Goal: Transaction & Acquisition: Purchase product/service

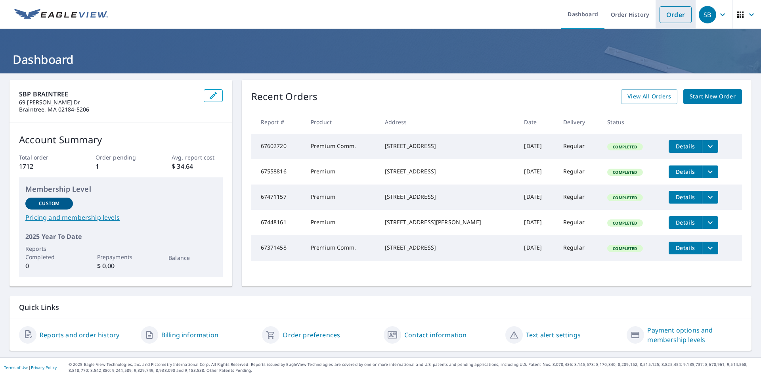
click at [666, 14] on link "Order" at bounding box center [676, 14] width 32 height 17
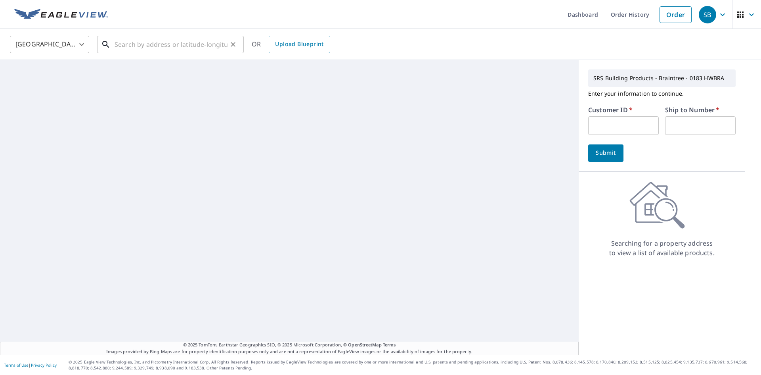
click at [201, 39] on input "text" at bounding box center [171, 44] width 113 height 22
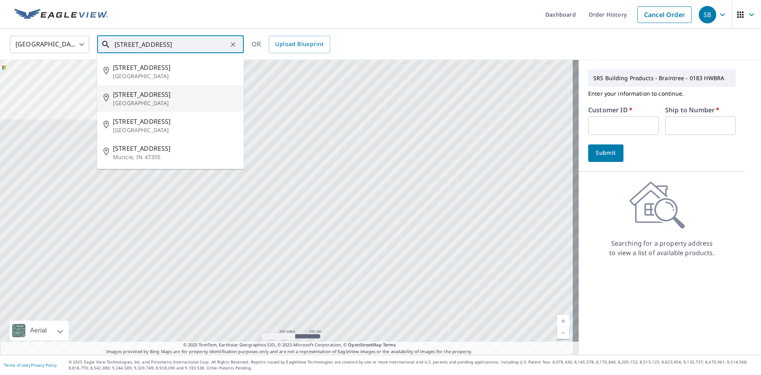
click at [175, 99] on p "[GEOGRAPHIC_DATA]" at bounding box center [175, 103] width 124 height 8
type input "[STREET_ADDRESS]"
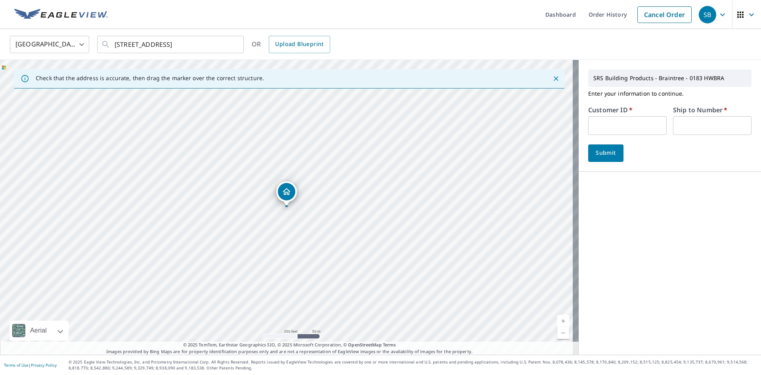
click at [629, 128] on input "text" at bounding box center [627, 125] width 78 height 19
type input "HEN183"
click at [688, 121] on input "text" at bounding box center [712, 125] width 78 height 19
type input "1"
click at [606, 156] on span "Submit" at bounding box center [606, 153] width 23 height 10
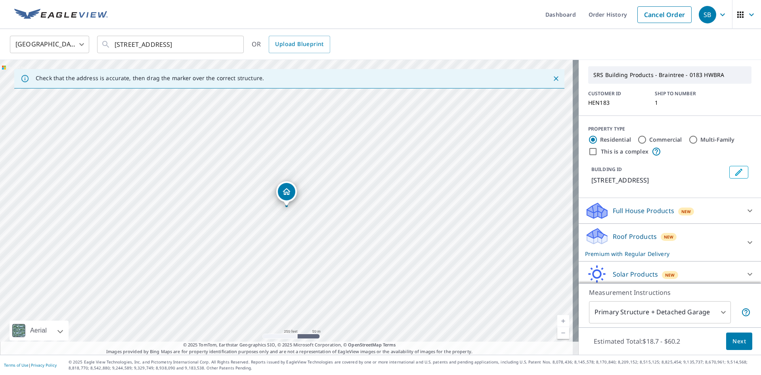
scroll to position [56, 0]
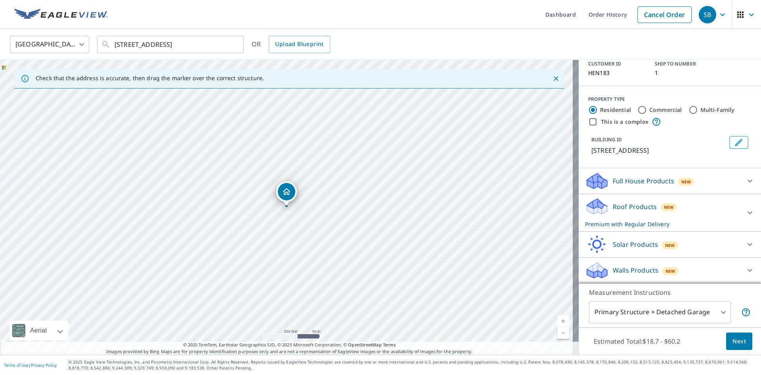
click at [734, 338] on span "Next" at bounding box center [739, 341] width 13 height 10
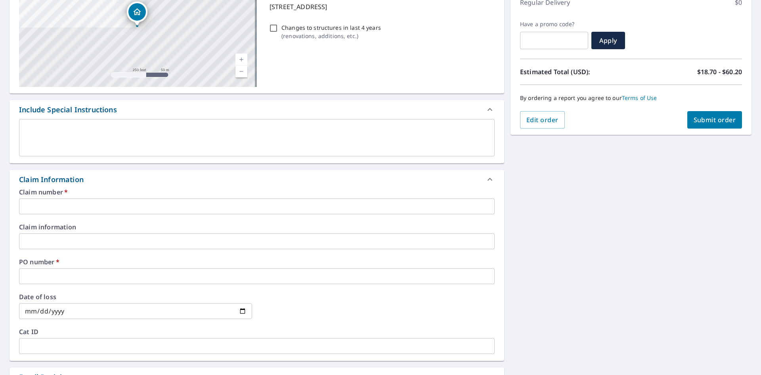
scroll to position [119, 0]
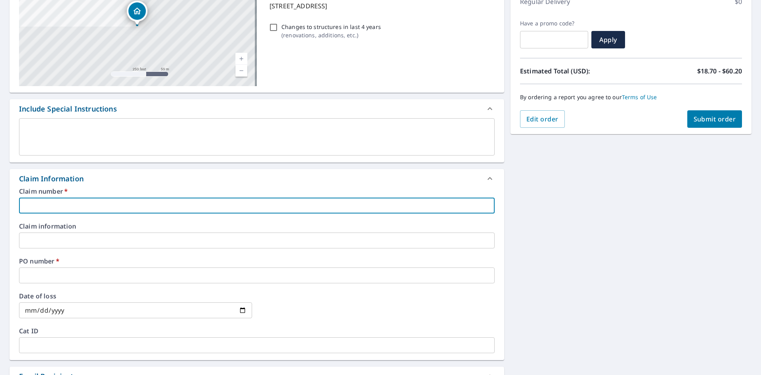
click at [64, 208] on input "text" at bounding box center [257, 205] width 476 height 16
type input "HEN183"
checkbox input "true"
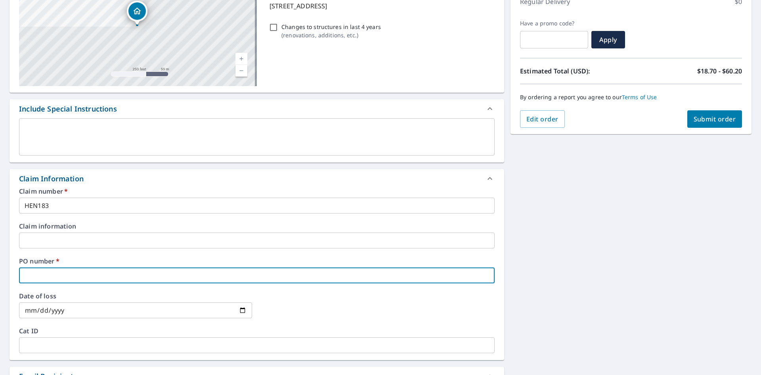
click at [67, 268] on input "text" at bounding box center [257, 275] width 476 height 16
type input "3"
checkbox input "true"
type input "32"
checkbox input "true"
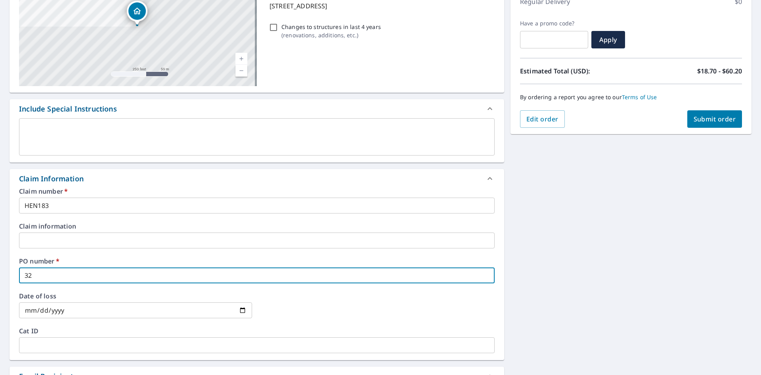
type input "320"
checkbox input "true"
type input "320"
checkbox input "true"
type input "320 B"
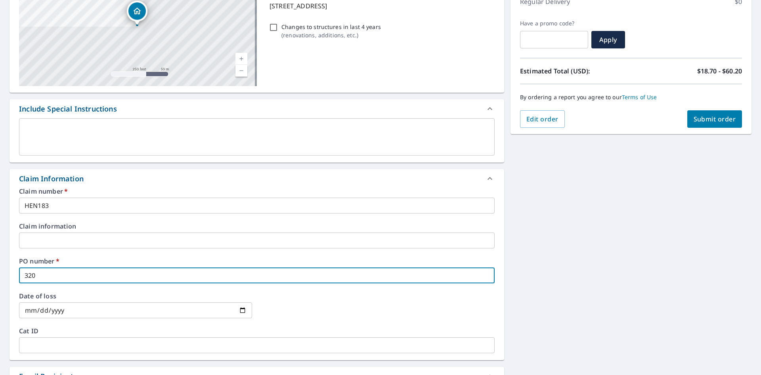
checkbox input "true"
type input "320 BE"
checkbox input "true"
type input "320 BEA"
checkbox input "true"
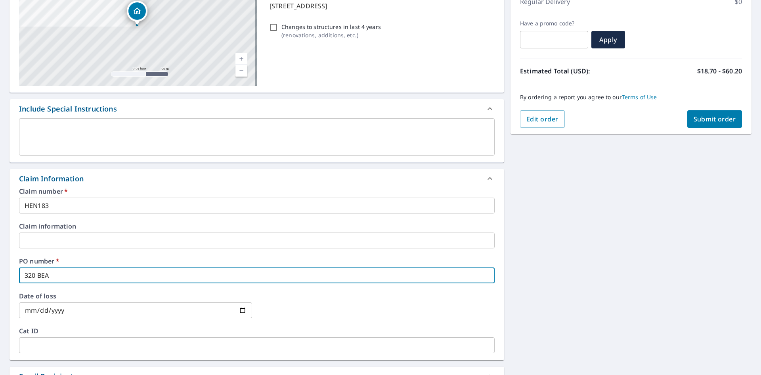
type input "320 BEAC"
checkbox input "true"
type input "320 BEACO"
checkbox input "true"
type input "320 BEACON"
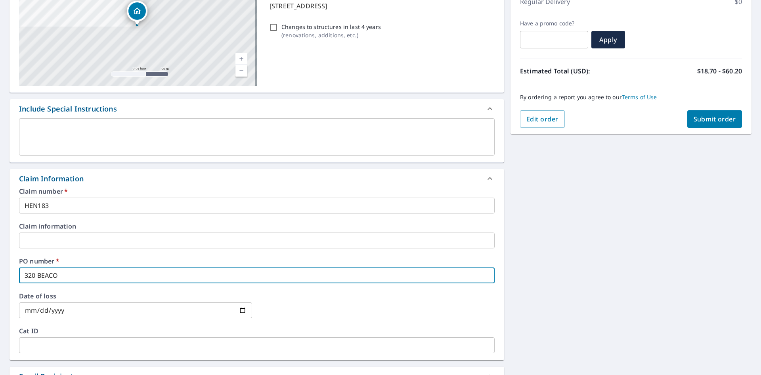
checkbox input "true"
type input "320 BEACON"
checkbox input "true"
type input "320 BEACON S"
checkbox input "true"
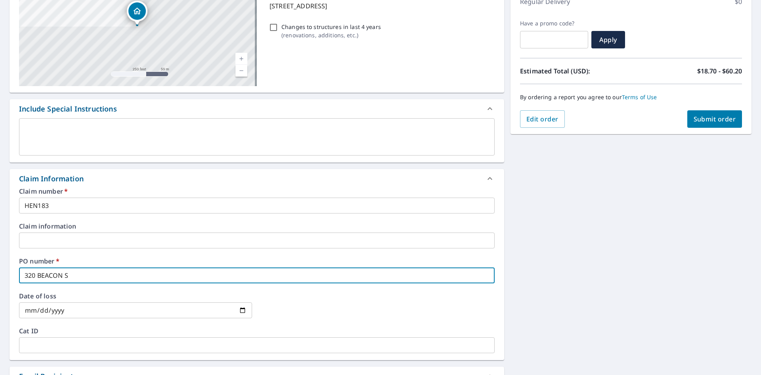
type input "[STREET_ADDRESS]"
checkbox input "true"
type input "[STREET_ADDRESS]"
click at [695, 127] on button "Submit order" at bounding box center [714, 118] width 55 height 17
checkbox input "true"
